Goal: Task Accomplishment & Management: Manage account settings

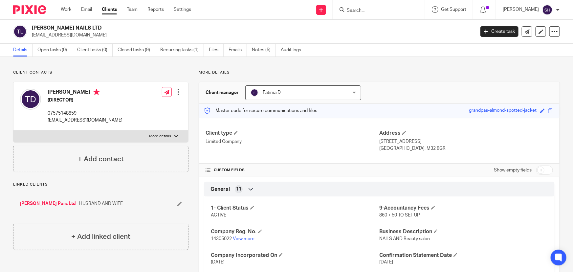
click at [358, 9] on input "Search" at bounding box center [375, 11] width 59 height 6
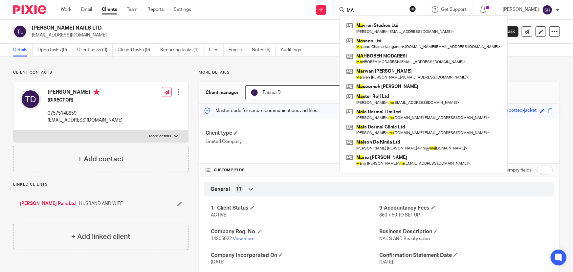
type input "M"
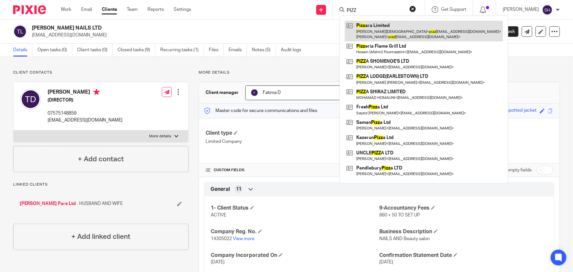
type input "PIZZ"
click at [398, 33] on link at bounding box center [424, 31] width 158 height 20
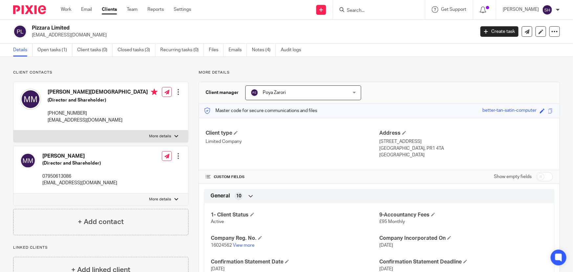
drag, startPoint x: 70, startPoint y: 27, endPoint x: 33, endPoint y: 30, distance: 37.2
click at [33, 30] on h2 "Pizzara Limited" at bounding box center [207, 28] width 351 height 7
copy h2 "Pizzara Limited"
click at [63, 10] on link "Work" at bounding box center [66, 9] width 11 height 7
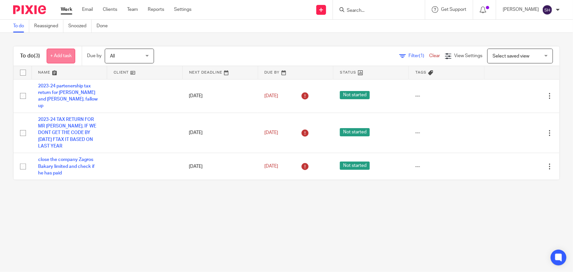
click at [60, 60] on link "+ Add task" at bounding box center [61, 56] width 29 height 15
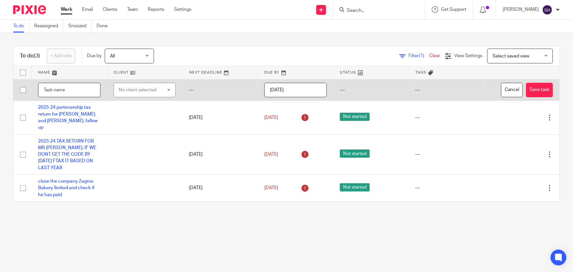
paste input "Pizzara Limited"
type input "Pizzara Limited HE PAID £150 TODAY. PLEASE SEND HIS DS01"
click at [122, 88] on div "No client selected" at bounding box center [141, 90] width 45 height 14
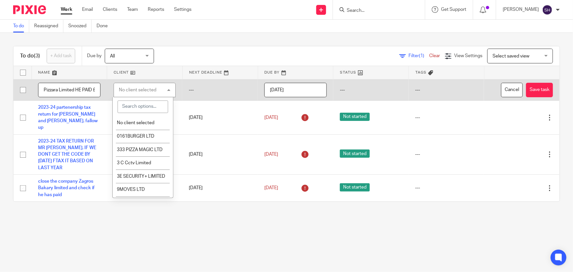
paste input "Pizzara Limited"
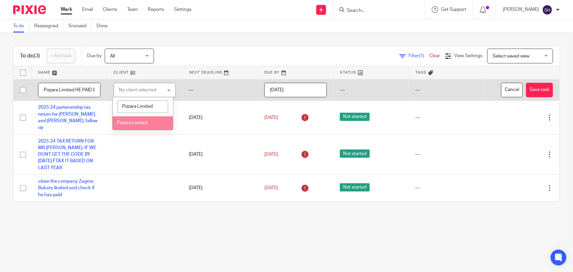
type input "Pizzara Limited"
click at [148, 124] on li "Pizzara Limited" at bounding box center [143, 122] width 60 height 13
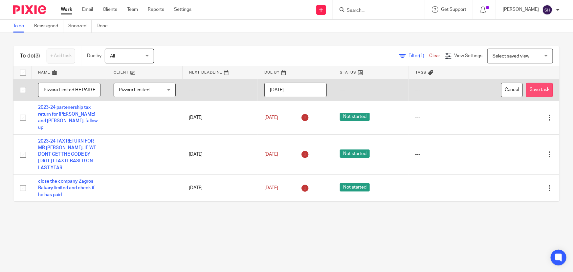
click at [538, 88] on button "Save task" at bounding box center [539, 90] width 27 height 15
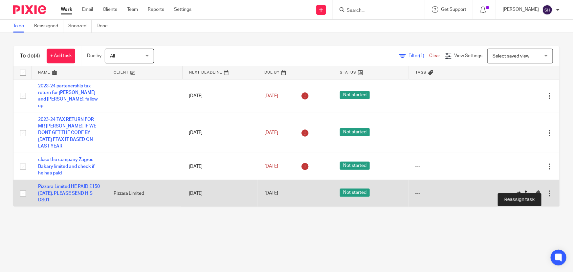
click at [524, 190] on icon at bounding box center [527, 193] width 7 height 7
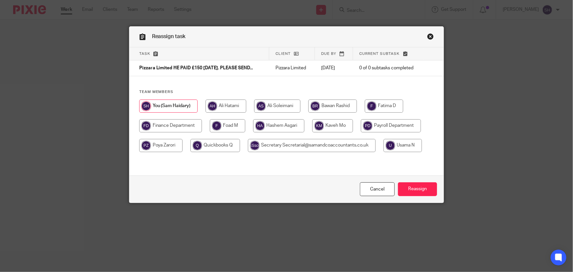
click at [161, 143] on input "radio" at bounding box center [160, 145] width 43 height 13
radio input "true"
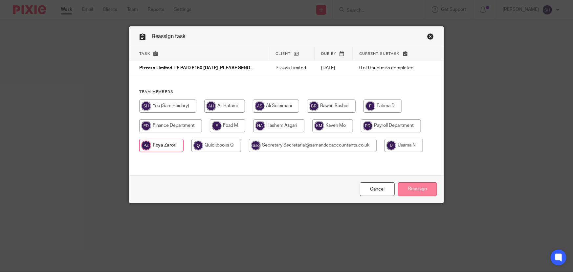
click at [425, 191] on input "Reassign" at bounding box center [417, 189] width 39 height 14
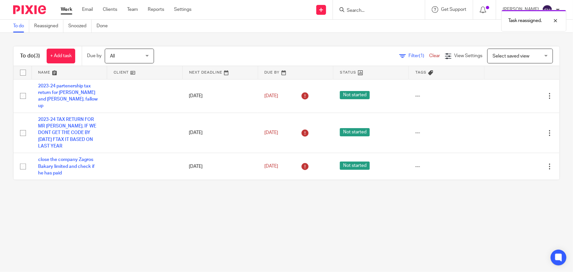
click at [379, 12] on div "Task reassigned." at bounding box center [427, 19] width 280 height 25
click at [367, 10] on input "Search" at bounding box center [375, 11] width 59 height 6
paste input "Pizzara Limited"
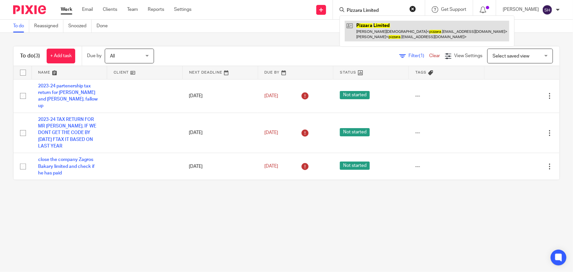
type input "Pizzara Limited"
click at [379, 40] on link at bounding box center [427, 31] width 165 height 20
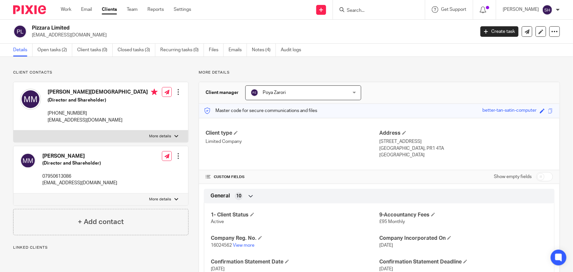
drag, startPoint x: 70, startPoint y: 28, endPoint x: 33, endPoint y: 25, distance: 37.3
click at [30, 25] on div "Pizzara Limited [EMAIL_ADDRESS][DOMAIN_NAME]" at bounding box center [242, 32] width 458 height 14
copy h2 "Pizzara Limited"
click at [263, 49] on link "Notes (4)" at bounding box center [264, 50] width 24 height 13
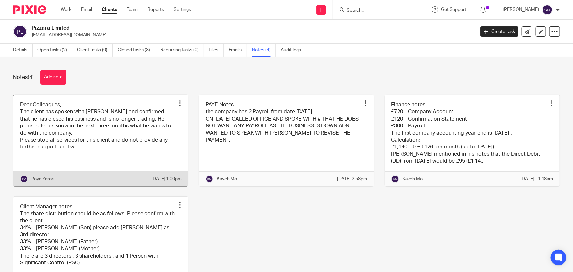
click at [123, 156] on link at bounding box center [100, 140] width 175 height 91
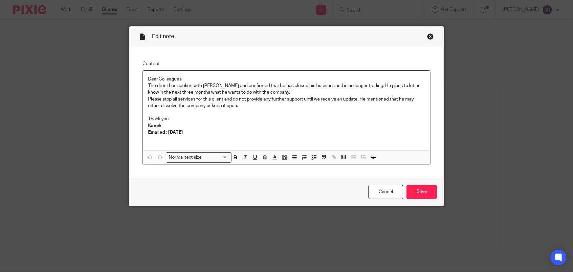
click at [209, 133] on p "Emailed : 04/07/2025" at bounding box center [286, 132] width 277 height 7
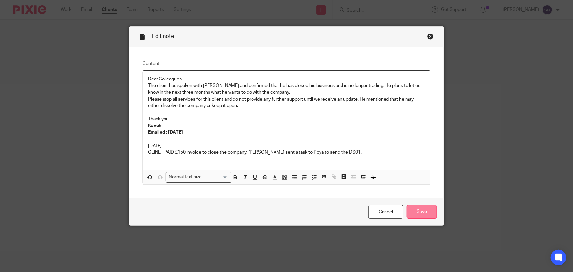
click at [417, 210] on input "Save" at bounding box center [422, 212] width 31 height 14
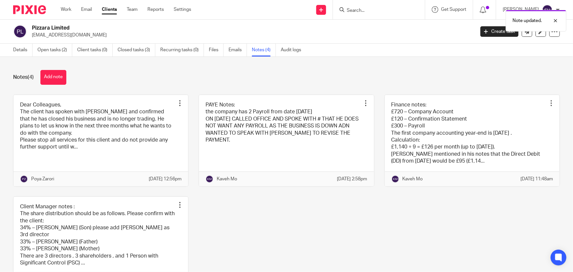
drag, startPoint x: 71, startPoint y: 28, endPoint x: 32, endPoint y: 25, distance: 39.2
click at [32, 25] on h2 "Pizzara Limited" at bounding box center [207, 28] width 351 height 7
copy h2 "Pizzara Limited"
click at [66, 9] on link "Work" at bounding box center [66, 9] width 11 height 7
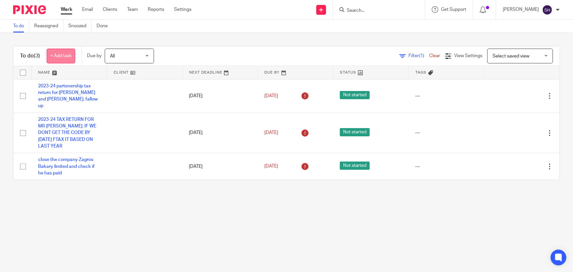
click at [64, 54] on link "+ Add task" at bounding box center [61, 56] width 29 height 15
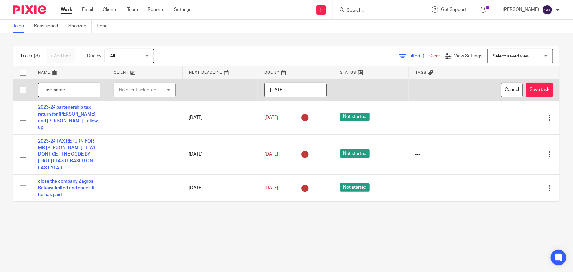
paste input "Pizzara Limited"
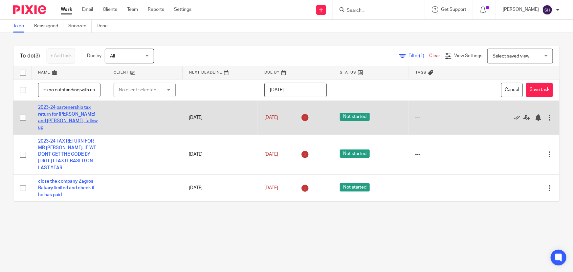
scroll to position [0, 192]
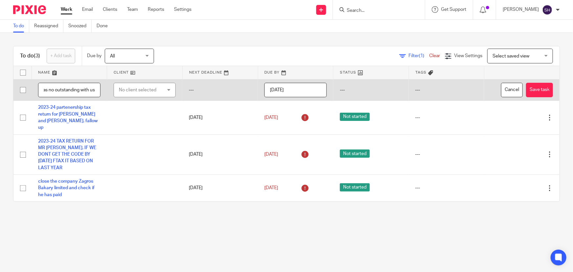
type input "Pizzara Limited. closed his business and paid us the £150 for DS01. please stop…"
click at [138, 91] on div "No client selected" at bounding box center [141, 90] width 45 height 14
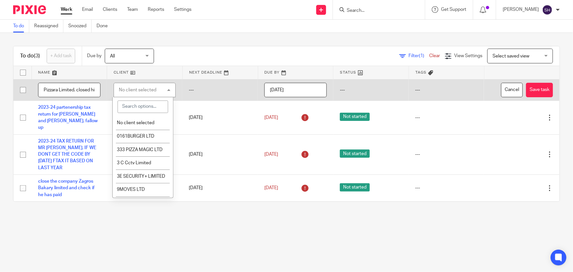
paste input "Pizzara Limited"
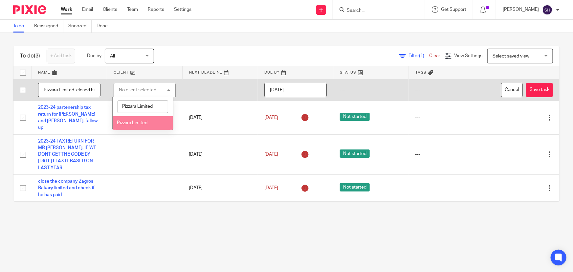
type input "Pizzara Limited"
click at [137, 121] on span "Pizzara Limited" at bounding box center [132, 123] width 31 height 5
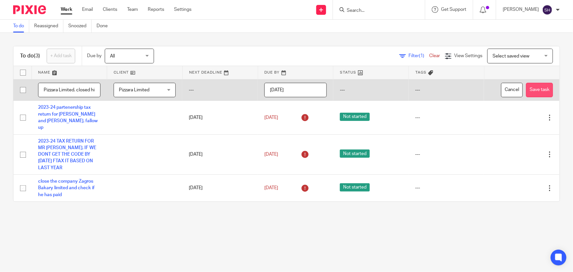
click at [531, 87] on button "Save task" at bounding box center [539, 90] width 27 height 15
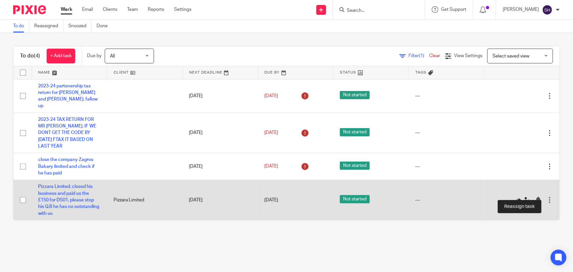
click at [524, 197] on icon at bounding box center [527, 200] width 7 height 7
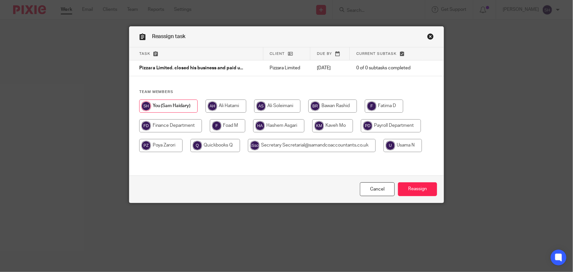
click at [171, 126] on input "radio" at bounding box center [170, 125] width 63 height 13
radio input "true"
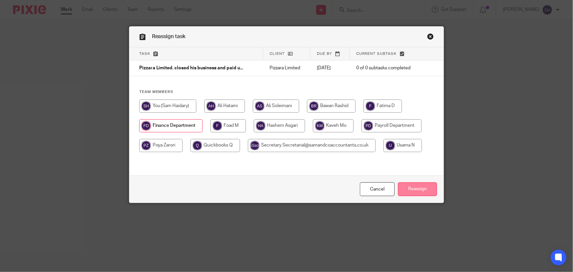
click at [428, 188] on input "Reassign" at bounding box center [417, 189] width 39 height 14
